Goal: Information Seeking & Learning: Learn about a topic

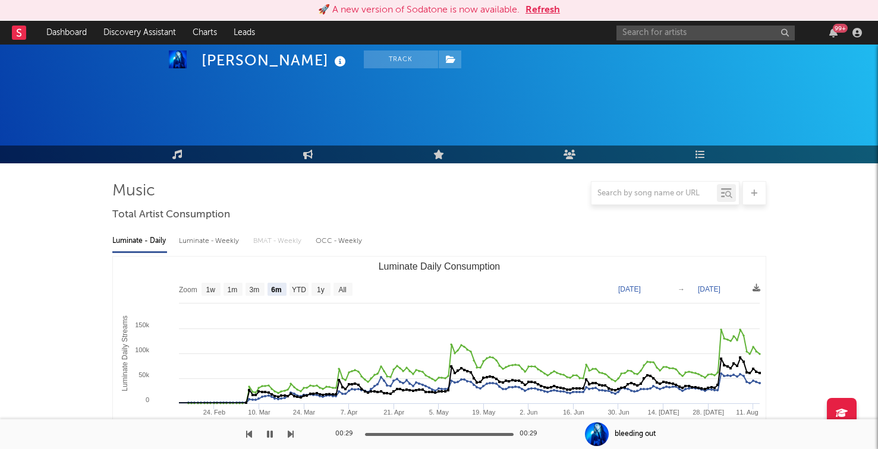
select select "6m"
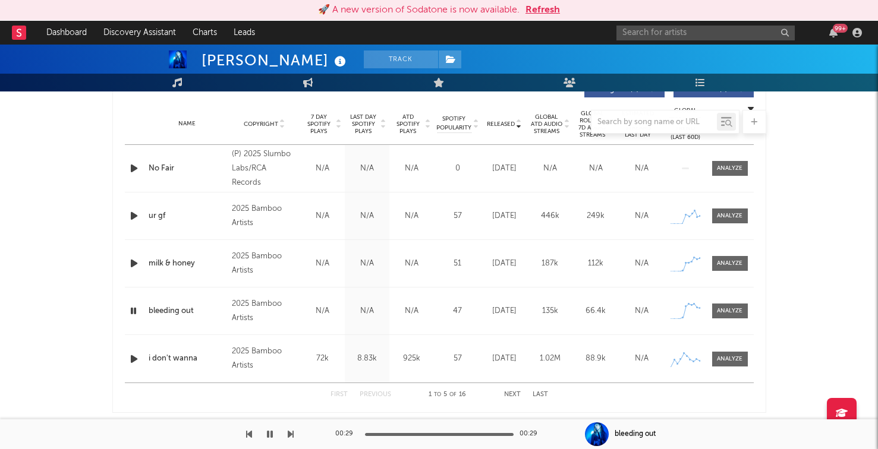
scroll to position [469, 0]
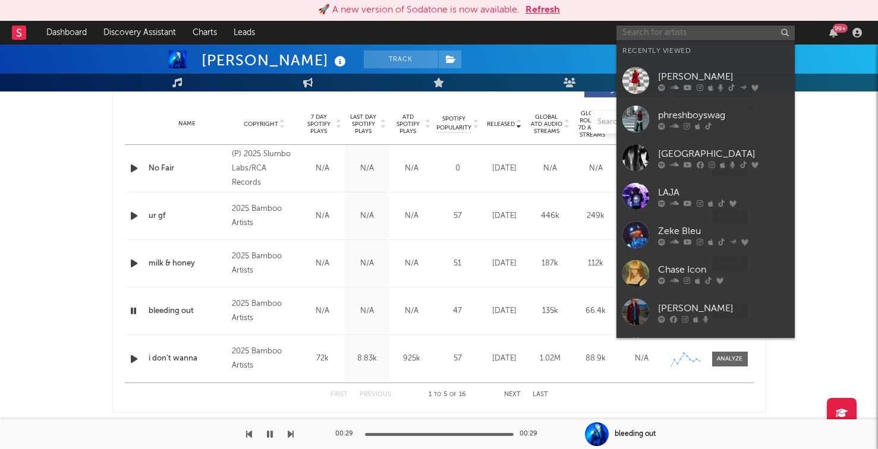
click at [635, 29] on input "text" at bounding box center [705, 33] width 178 height 15
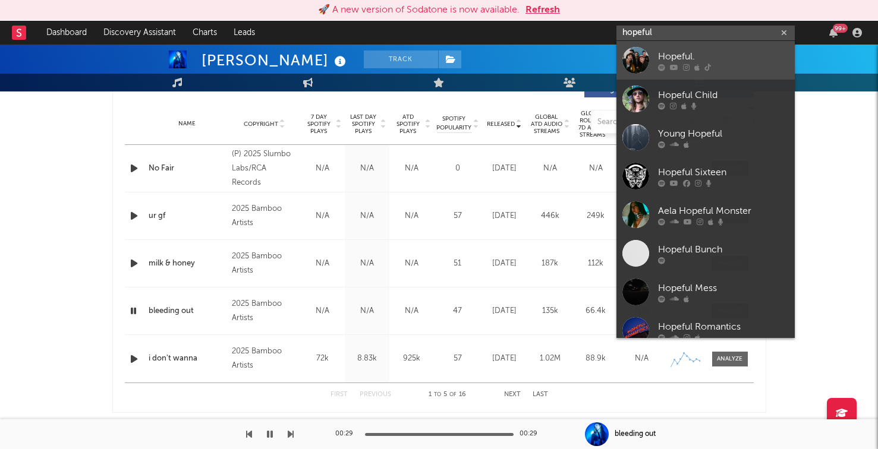
type input "hopeful"
click at [641, 54] on div at bounding box center [635, 60] width 27 height 27
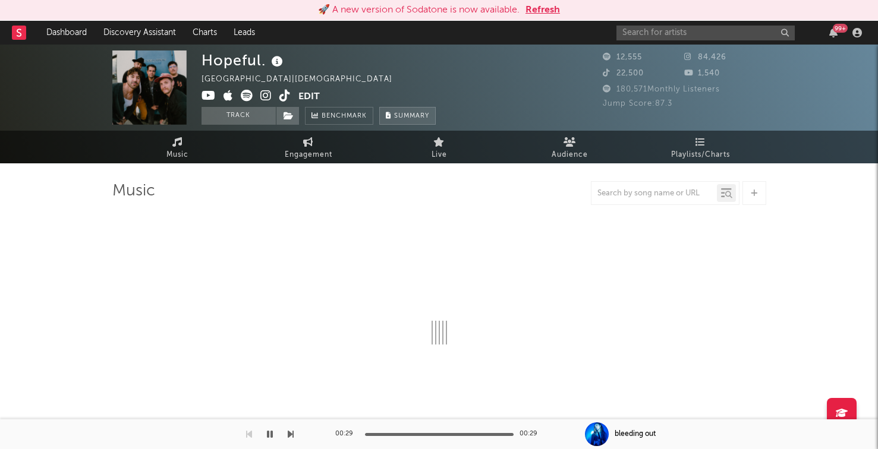
select select "1w"
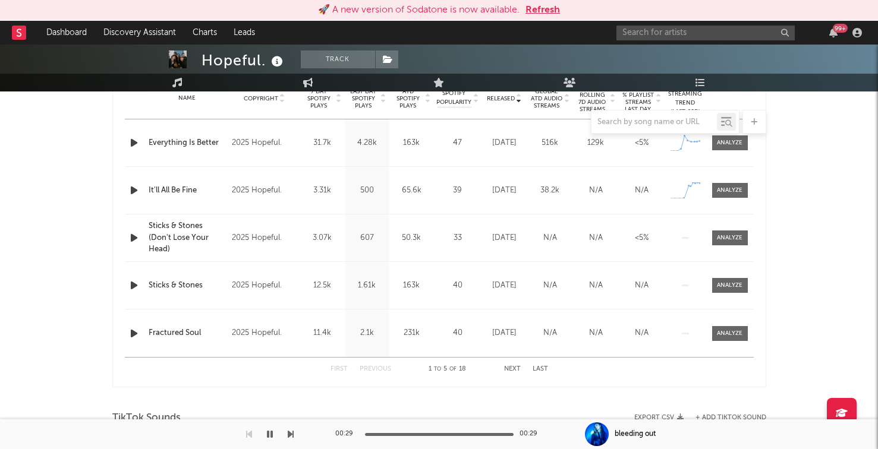
scroll to position [463, 0]
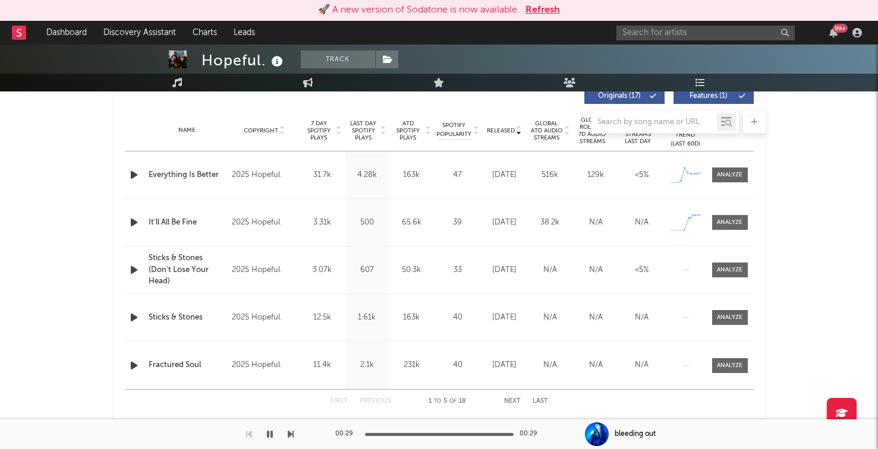
click at [502, 131] on div at bounding box center [439, 122] width 654 height 24
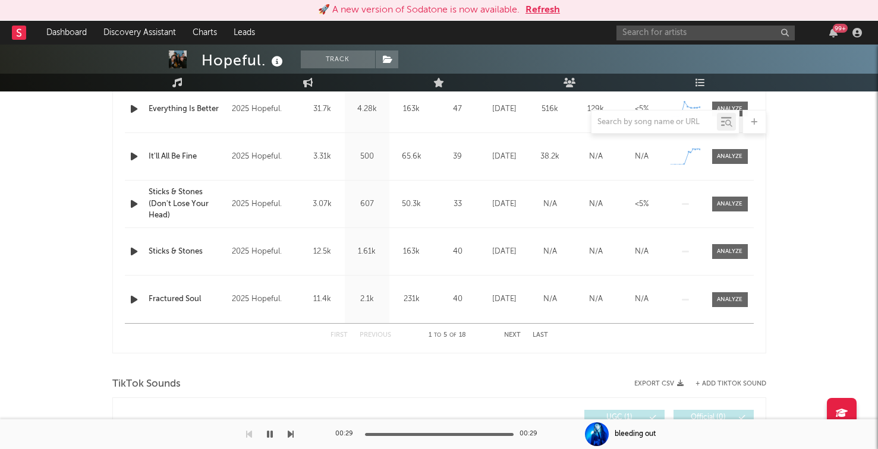
scroll to position [533, 0]
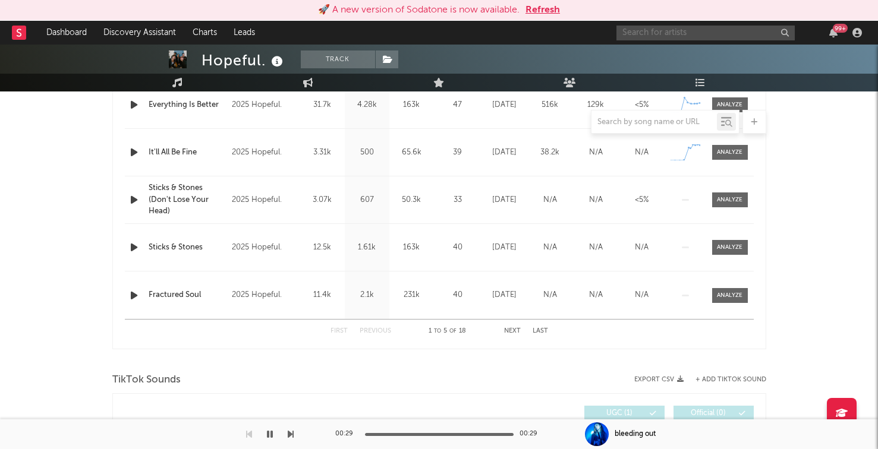
click at [688, 33] on input "text" at bounding box center [705, 33] width 178 height 15
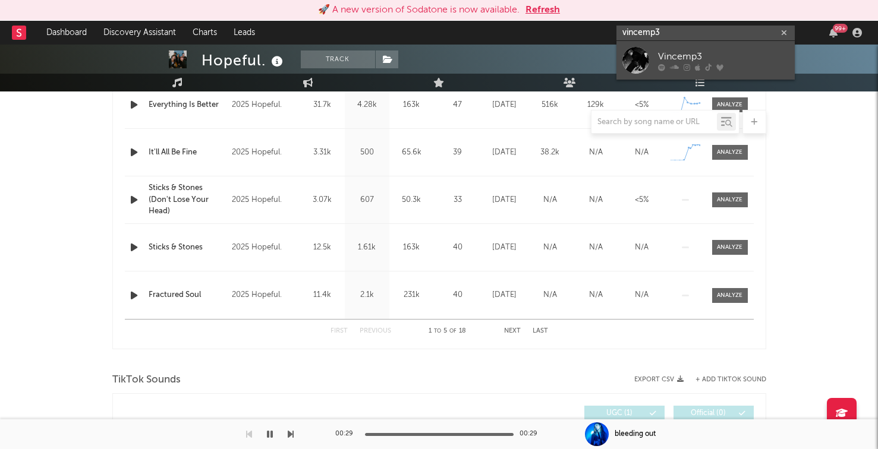
type input "vincemp3"
click at [710, 61] on div "Vincemp3" at bounding box center [723, 56] width 131 height 14
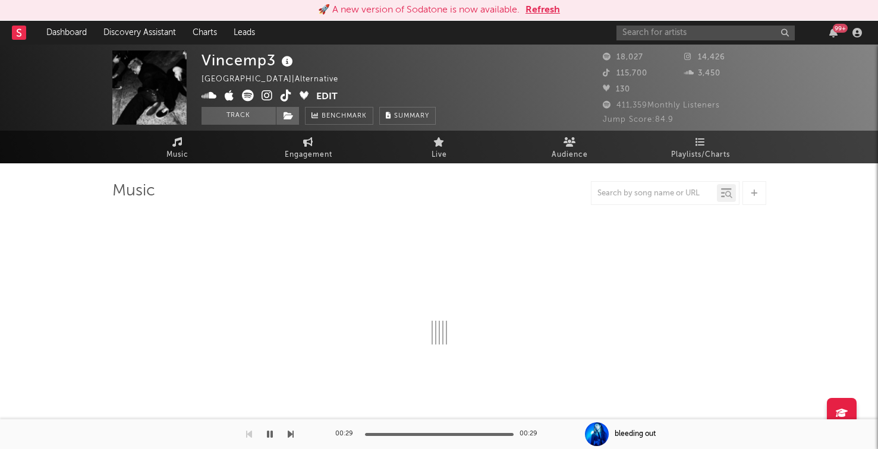
select select "6m"
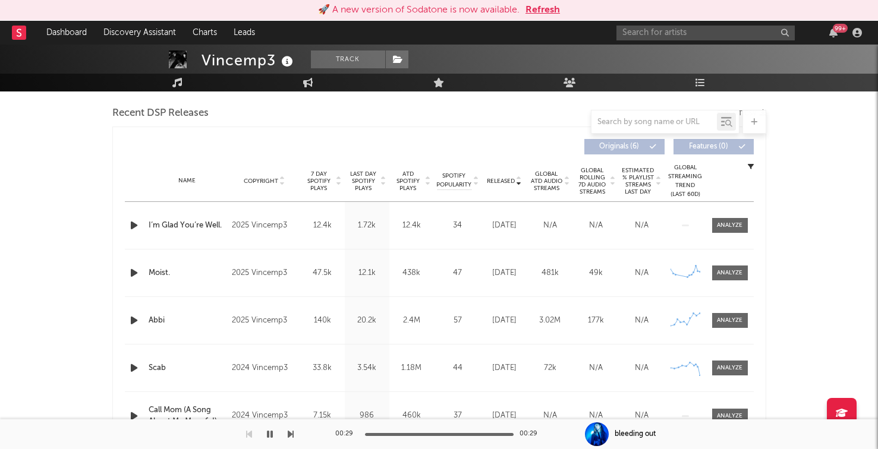
scroll to position [351, 0]
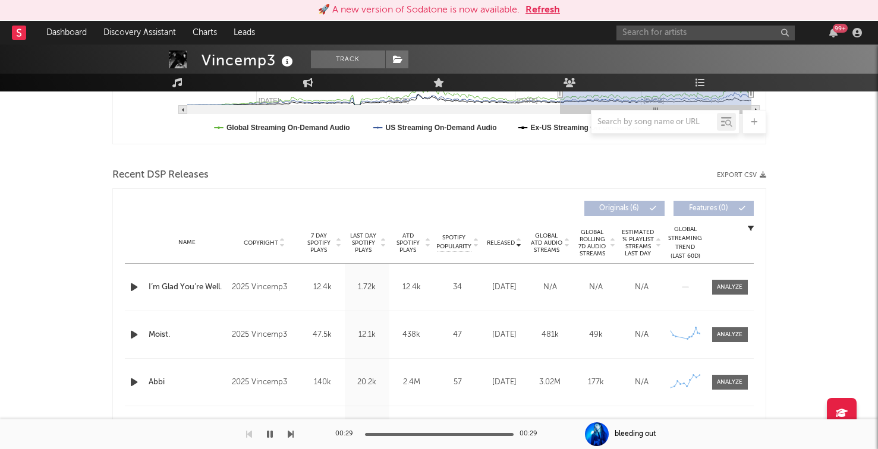
click at [551, 241] on span "Global ATD Audio Streams" at bounding box center [546, 242] width 33 height 21
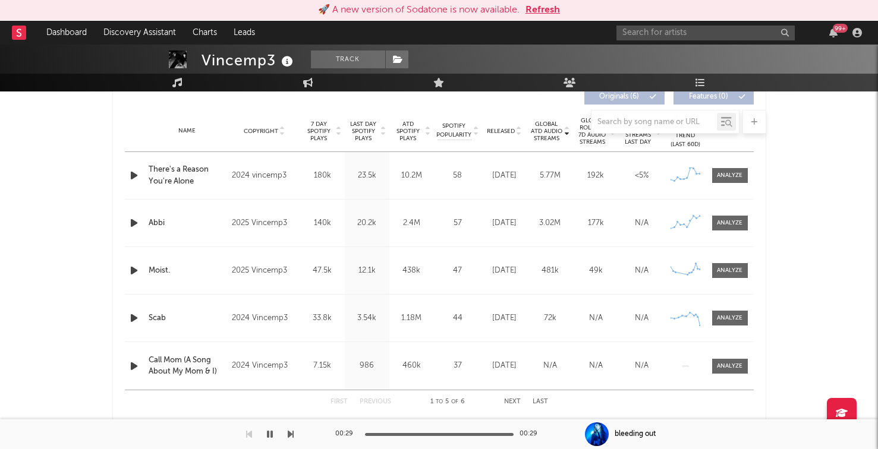
scroll to position [475, 0]
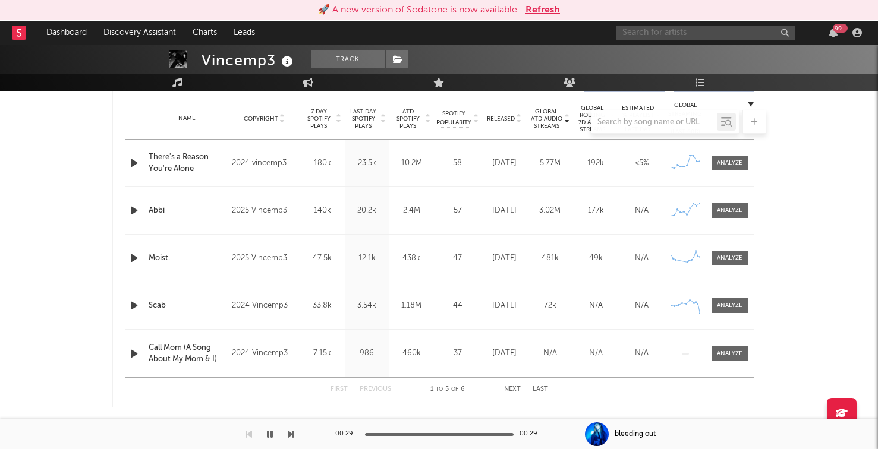
click at [680, 29] on input "text" at bounding box center [705, 33] width 178 height 15
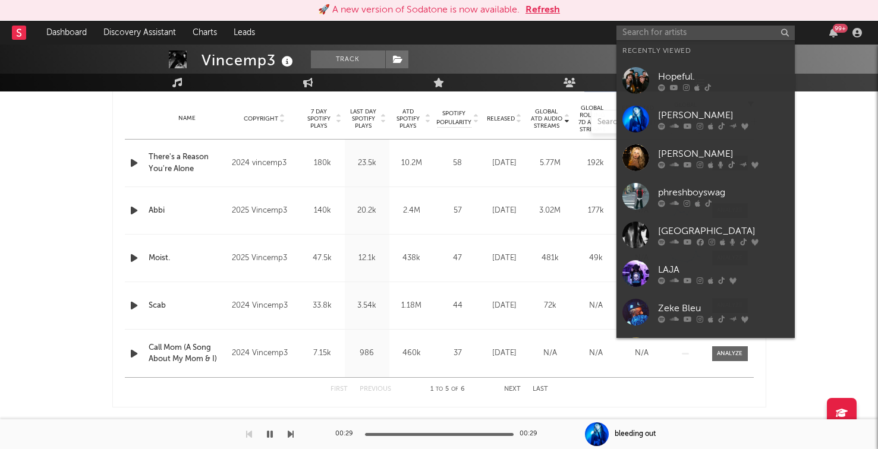
click at [673, 67] on link "Hopeful." at bounding box center [705, 80] width 178 height 39
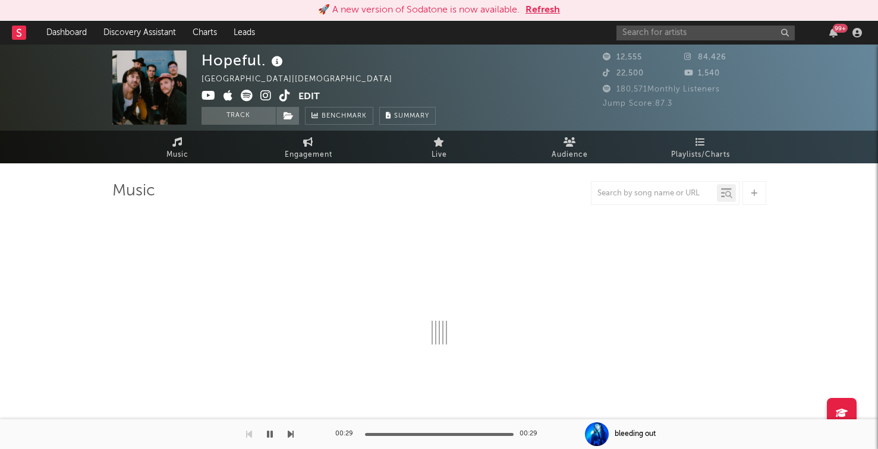
select select "1w"
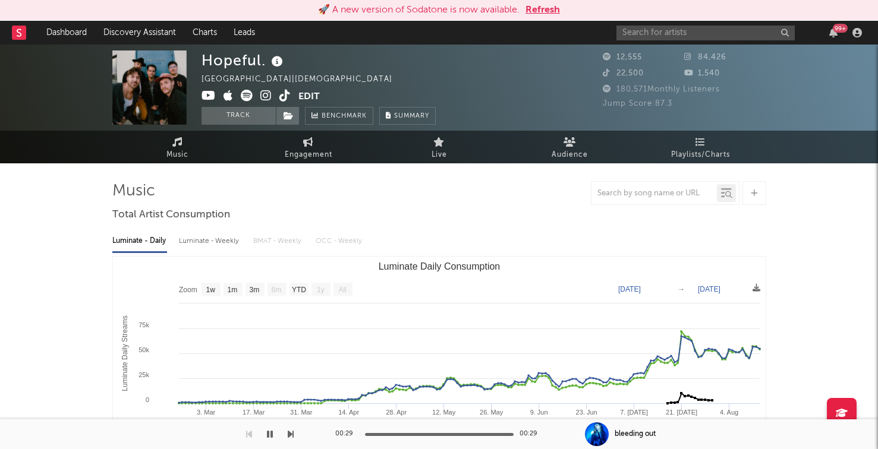
click at [269, 95] on icon at bounding box center [265, 96] width 11 height 12
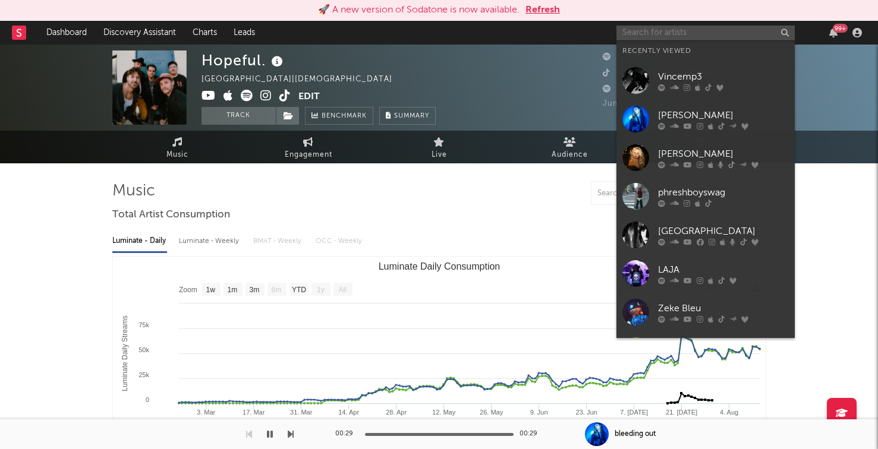
click at [668, 37] on input "text" at bounding box center [705, 33] width 178 height 15
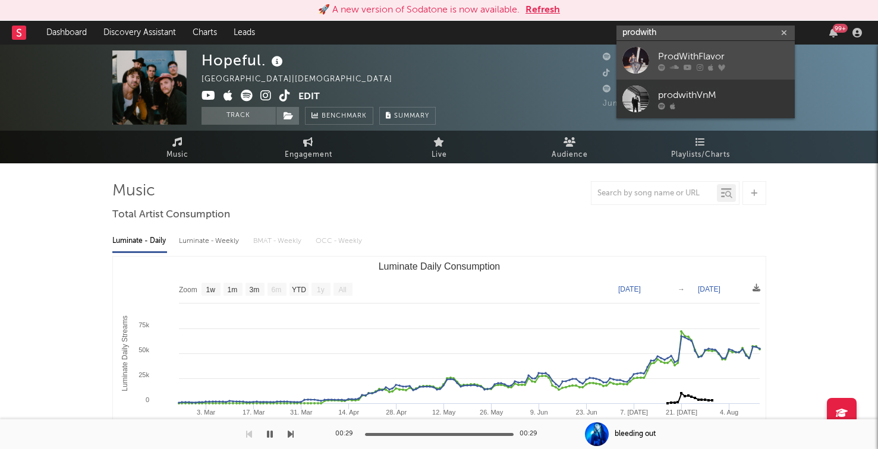
type input "prodwith"
click at [658, 67] on icon at bounding box center [661, 67] width 7 height 7
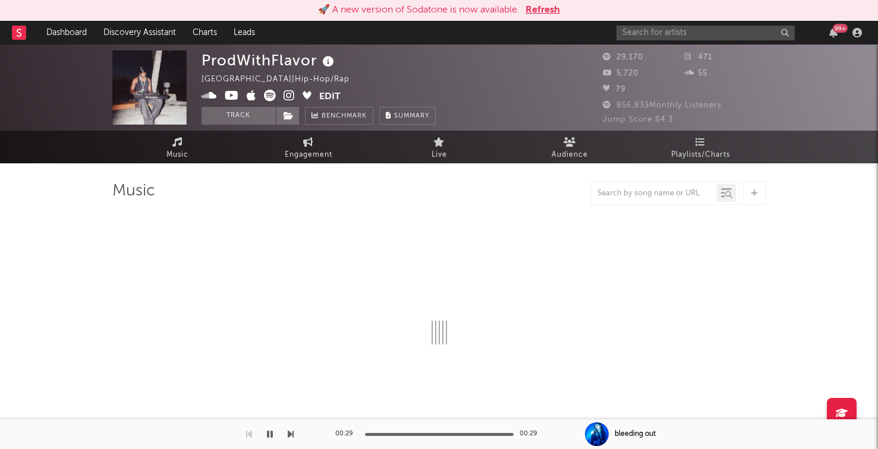
select select "6m"
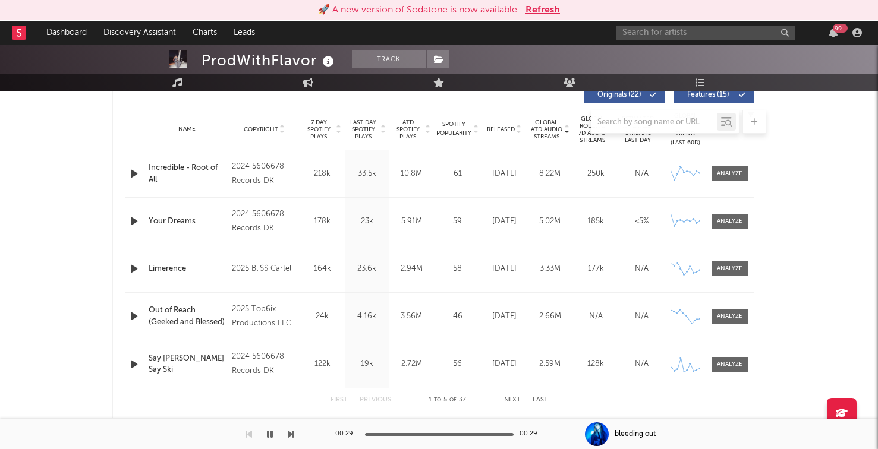
scroll to position [465, 0]
click at [173, 265] on div "Limerence" at bounding box center [188, 268] width 78 height 12
